Goal: Task Accomplishment & Management: Manage account settings

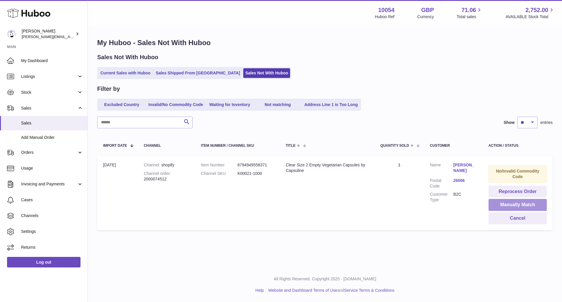
click at [507, 202] on button "Manually Match" at bounding box center [517, 205] width 58 height 12
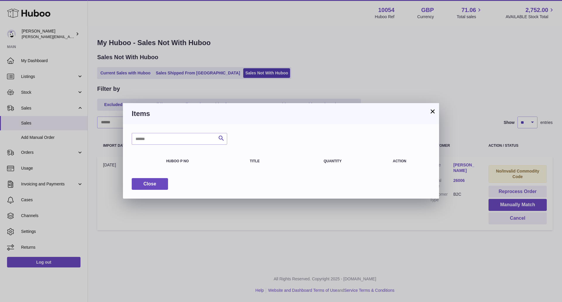
click at [434, 111] on button "×" at bounding box center [432, 111] width 7 height 7
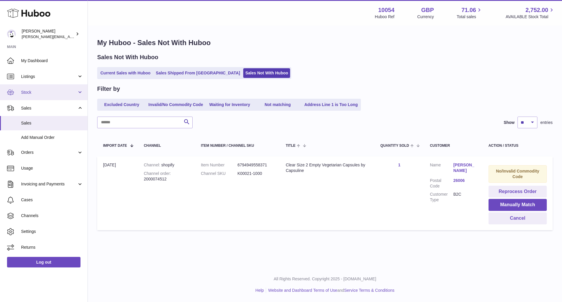
click at [67, 95] on span "Stock" at bounding box center [49, 93] width 56 height 6
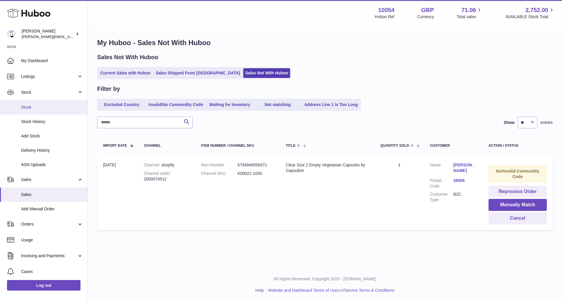
click at [59, 110] on link "Stock" at bounding box center [43, 107] width 87 height 14
click at [37, 109] on span "Stock" at bounding box center [52, 107] width 62 height 6
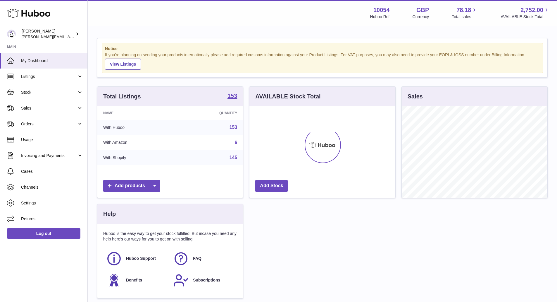
scroll to position [91, 146]
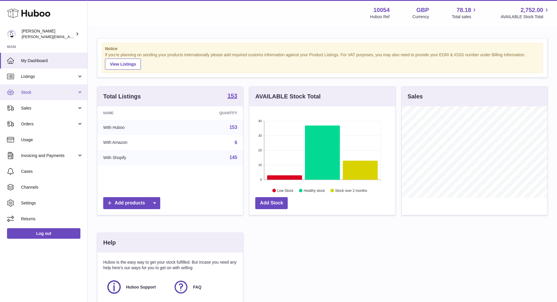
click at [56, 95] on span "Stock" at bounding box center [49, 93] width 56 height 6
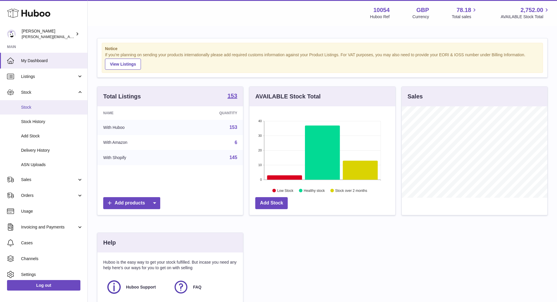
click at [57, 106] on span "Stock" at bounding box center [52, 107] width 62 height 6
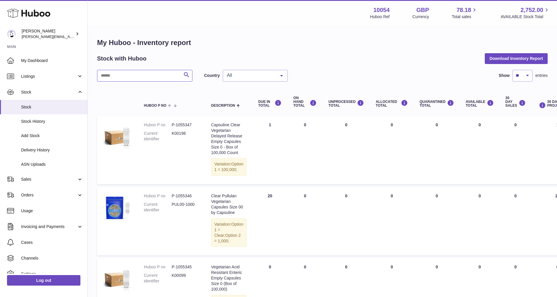
click at [148, 71] on input "text" at bounding box center [144, 76] width 95 height 12
type input "*"
type input "******"
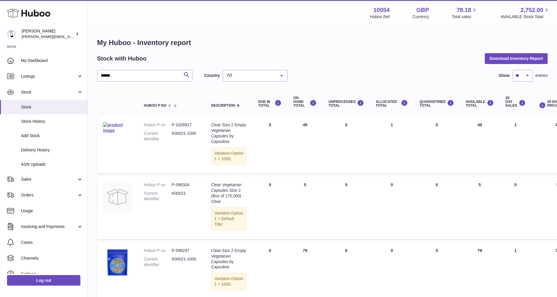
click at [255, 76] on span "All" at bounding box center [251, 76] width 50 height 6
click at [252, 109] on span "NL" at bounding box center [255, 111] width 64 height 12
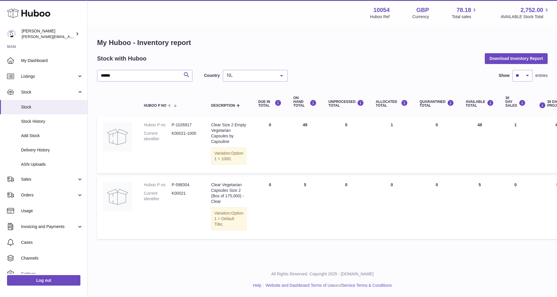
click at [185, 124] on dd "P-1026817" at bounding box center [186, 125] width 28 height 6
copy dd "1026817"
click at [40, 179] on span "Sales" at bounding box center [49, 180] width 56 height 6
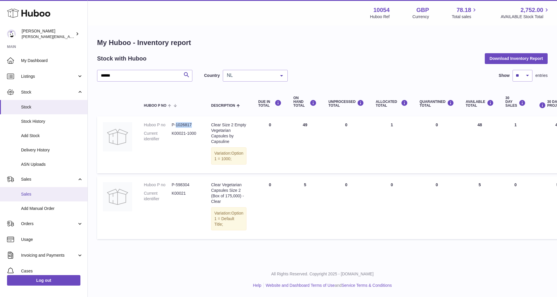
click at [50, 198] on link "Sales" at bounding box center [43, 194] width 87 height 14
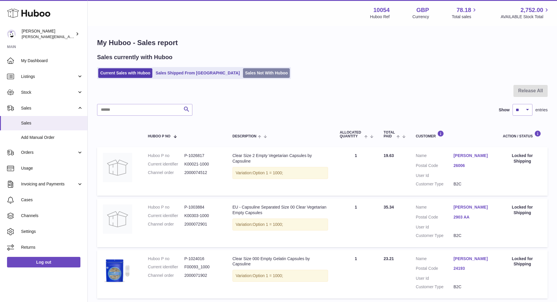
click at [256, 72] on link "Sales Not With Huboo" at bounding box center [266, 73] width 47 height 10
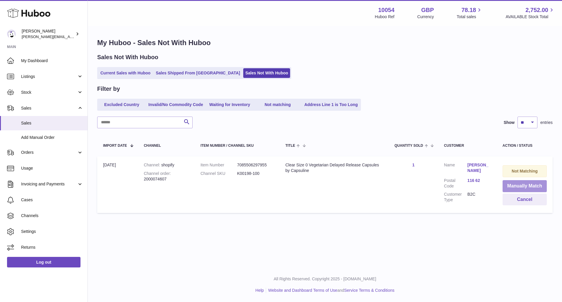
click at [519, 185] on button "Manually Match" at bounding box center [524, 186] width 44 height 12
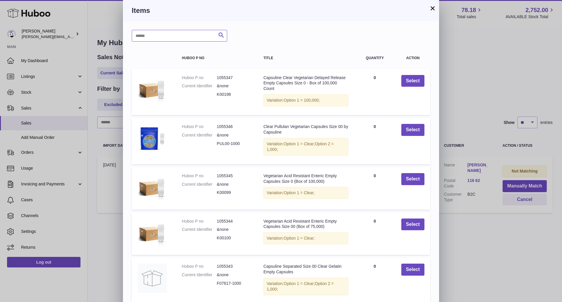
click at [194, 32] on input "text" at bounding box center [179, 36] width 95 height 12
type input "******"
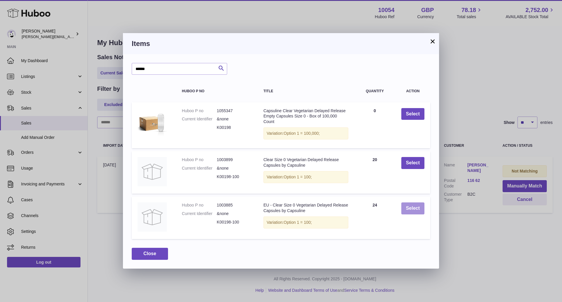
click at [412, 210] on button "Select" at bounding box center [412, 208] width 23 height 12
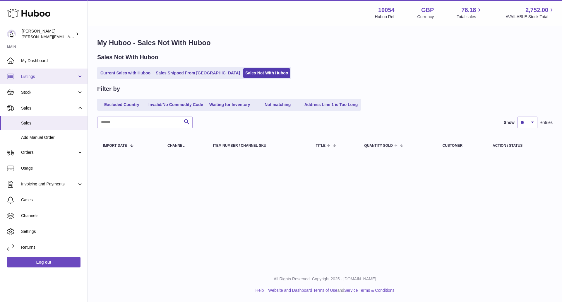
click at [56, 79] on link "Listings" at bounding box center [43, 76] width 87 height 16
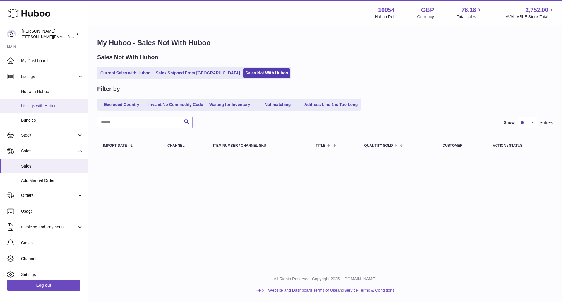
click at [53, 103] on span "Listings with Huboo" at bounding box center [52, 106] width 62 height 6
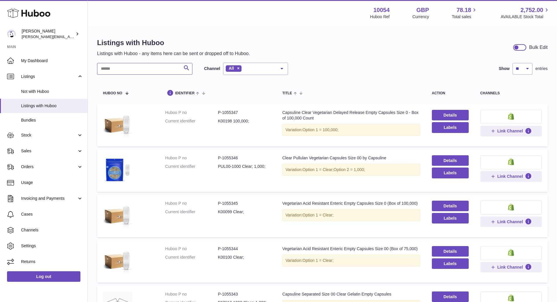
click at [133, 68] on input "text" at bounding box center [144, 69] width 95 height 12
type input "******"
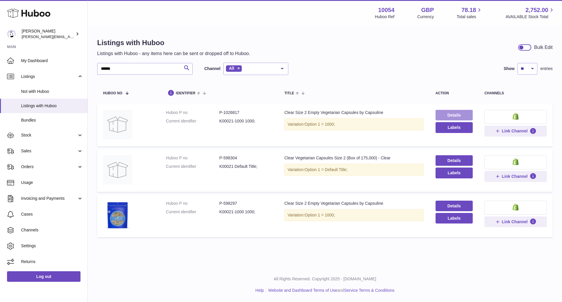
click at [436, 116] on link "Details" at bounding box center [453, 115] width 37 height 11
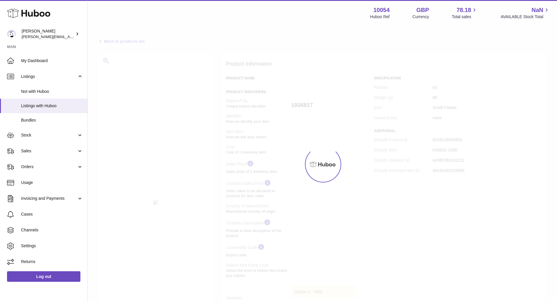
select select "**"
select select "****"
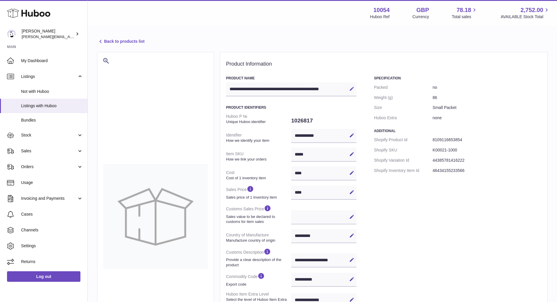
click at [351, 87] on icon at bounding box center [351, 88] width 5 height 5
click at [228, 87] on input "**********" at bounding box center [291, 89] width 130 height 14
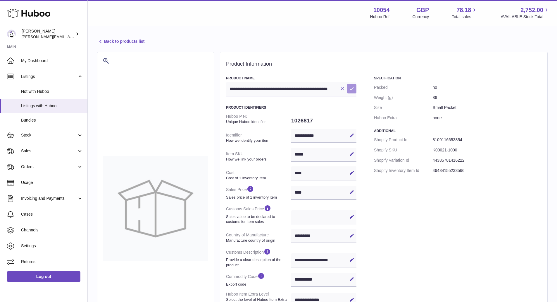
type input "**********"
click at [354, 89] on icon at bounding box center [351, 88] width 5 height 5
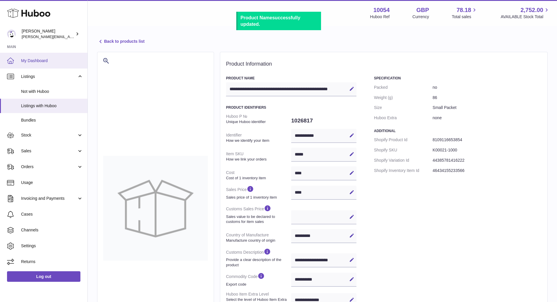
click at [54, 61] on span "My Dashboard" at bounding box center [52, 61] width 62 height 6
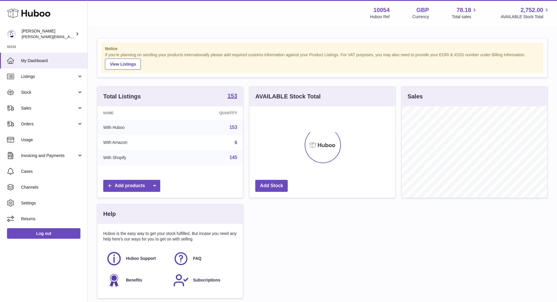
scroll to position [91, 146]
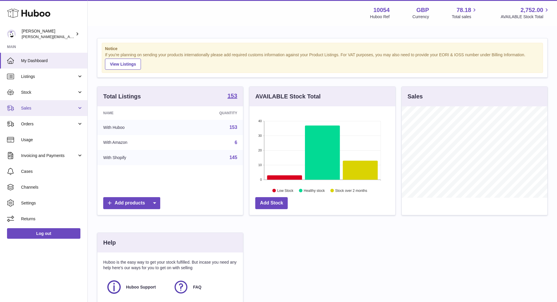
click at [61, 105] on link "Sales" at bounding box center [43, 108] width 87 height 16
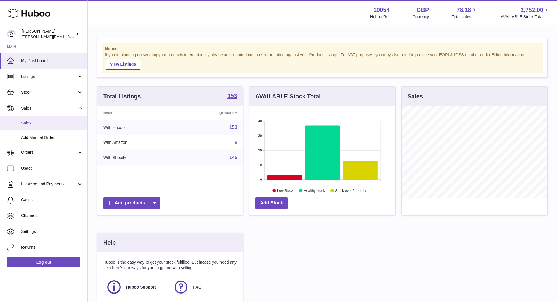
click at [61, 124] on span "Sales" at bounding box center [52, 123] width 62 height 6
